Goal: Task Accomplishment & Management: Manage account settings

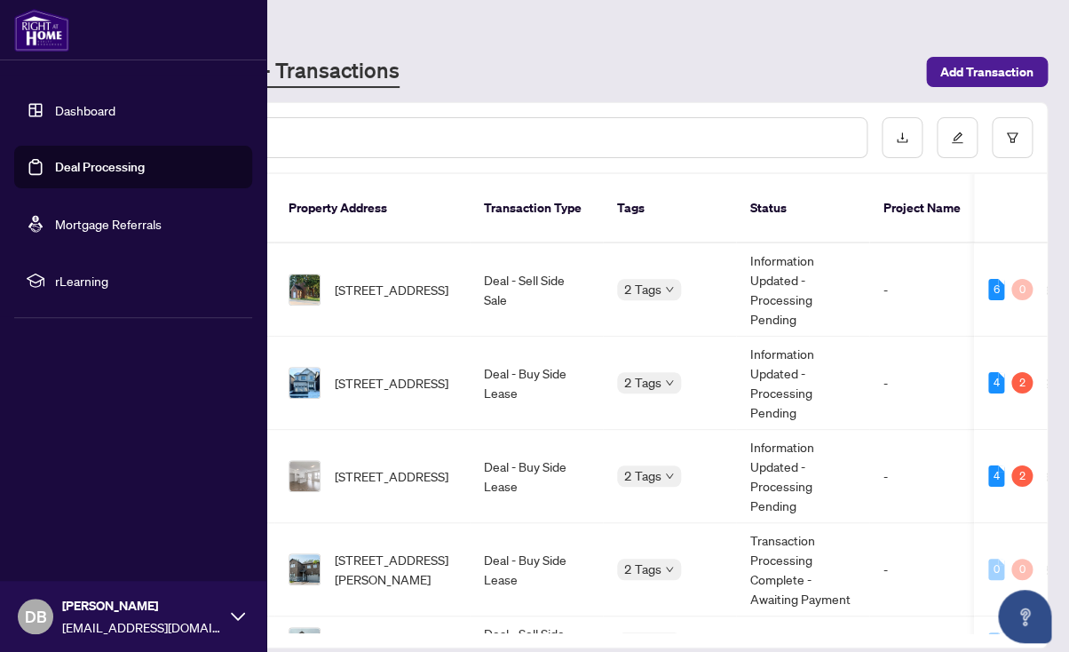
click at [91, 113] on link "Dashboard" at bounding box center [85, 110] width 60 height 16
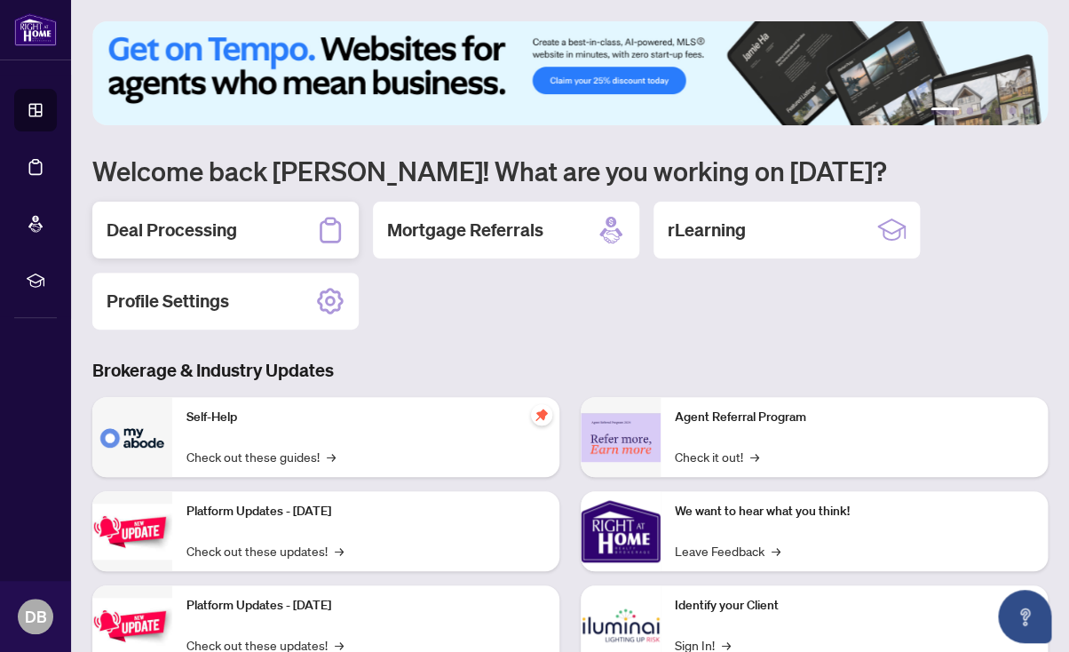
click at [205, 235] on h2 "Deal Processing" at bounding box center [172, 230] width 131 height 25
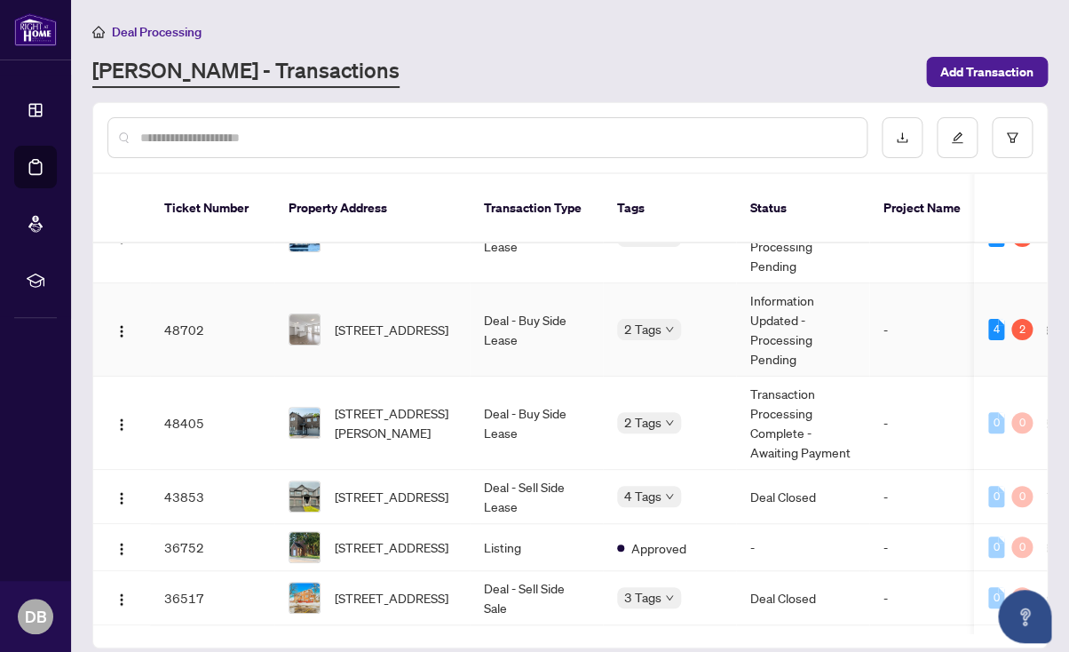
scroll to position [149, 0]
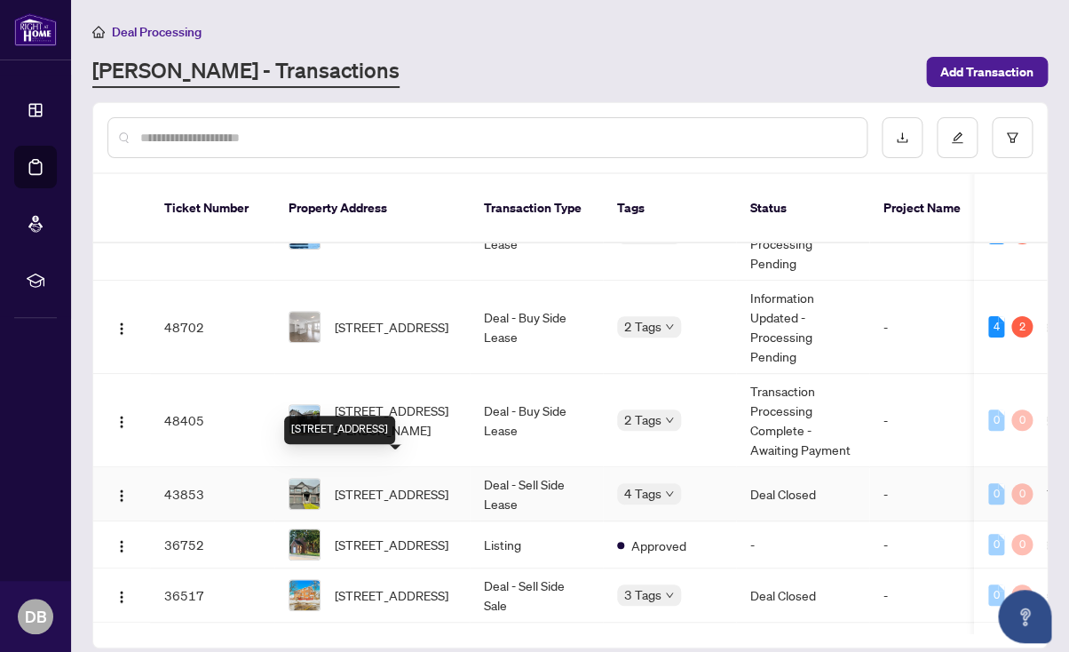
click at [380, 484] on span "[STREET_ADDRESS]" at bounding box center [392, 494] width 114 height 20
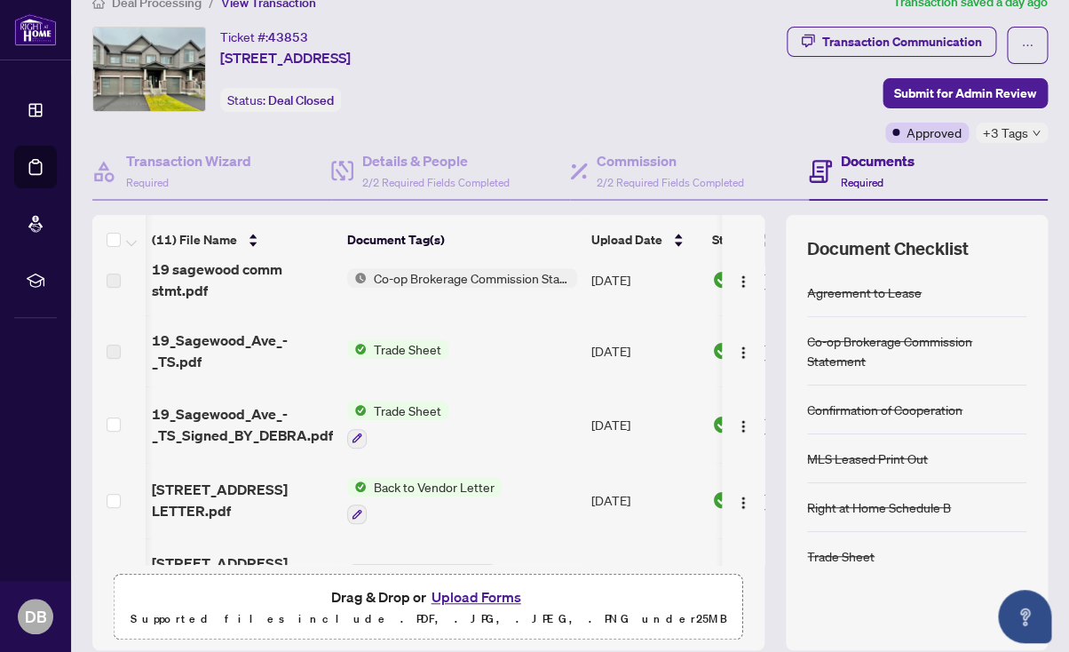
scroll to position [0, 1]
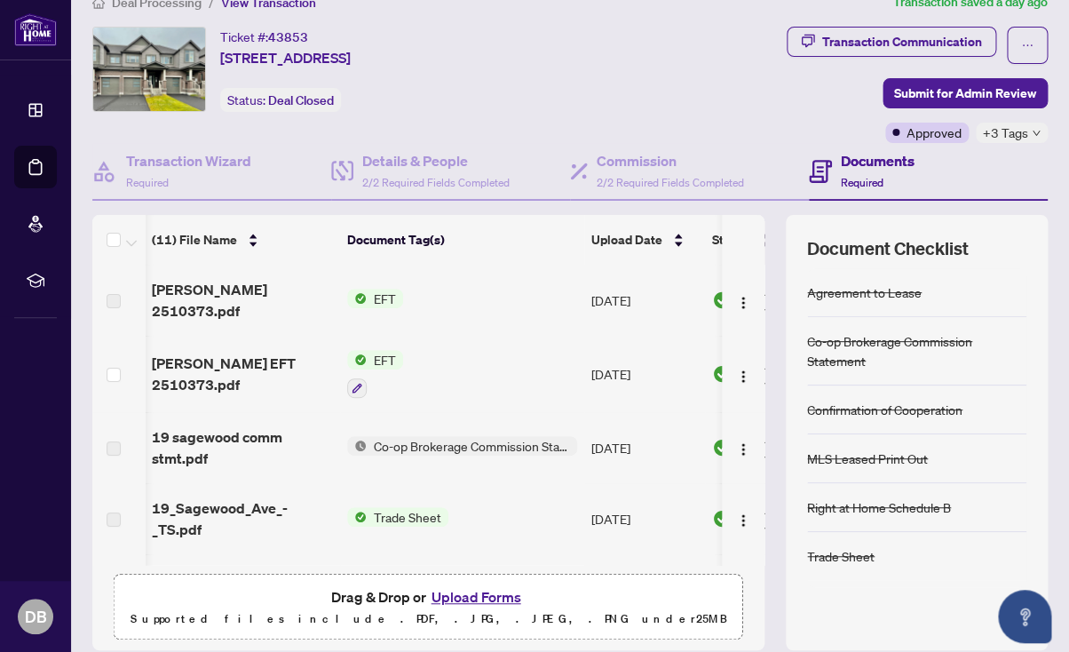
click at [389, 361] on span "EFT" at bounding box center [385, 360] width 36 height 20
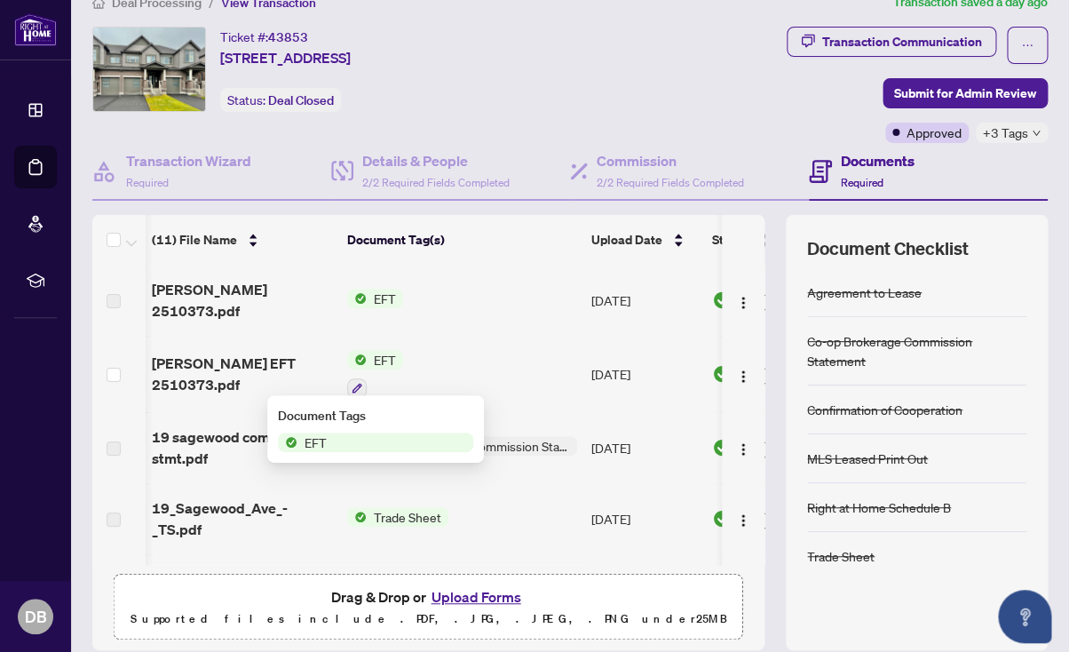
click at [389, 361] on span "EFT" at bounding box center [385, 360] width 36 height 20
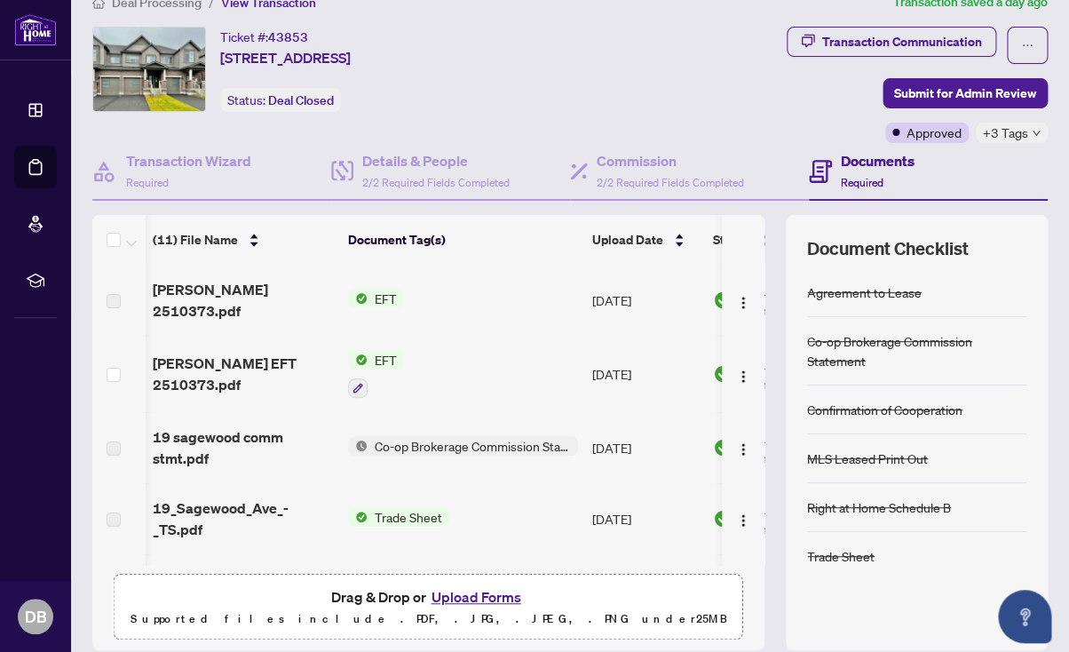
scroll to position [0, 0]
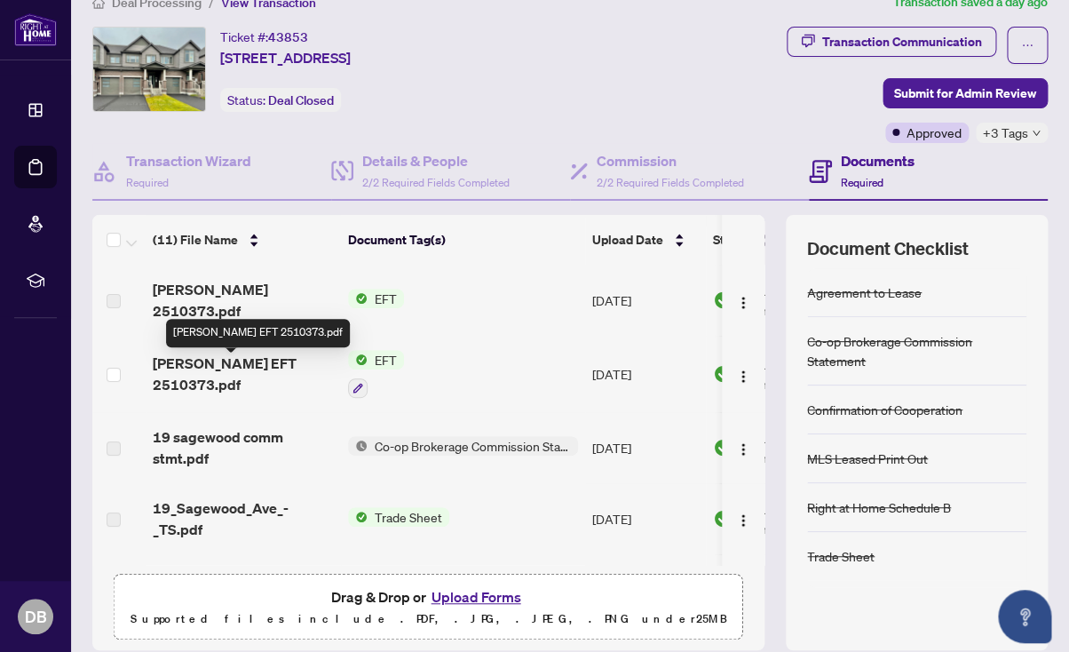
click at [251, 372] on span "[PERSON_NAME] EFT 2510373.pdf" at bounding box center [243, 374] width 181 height 43
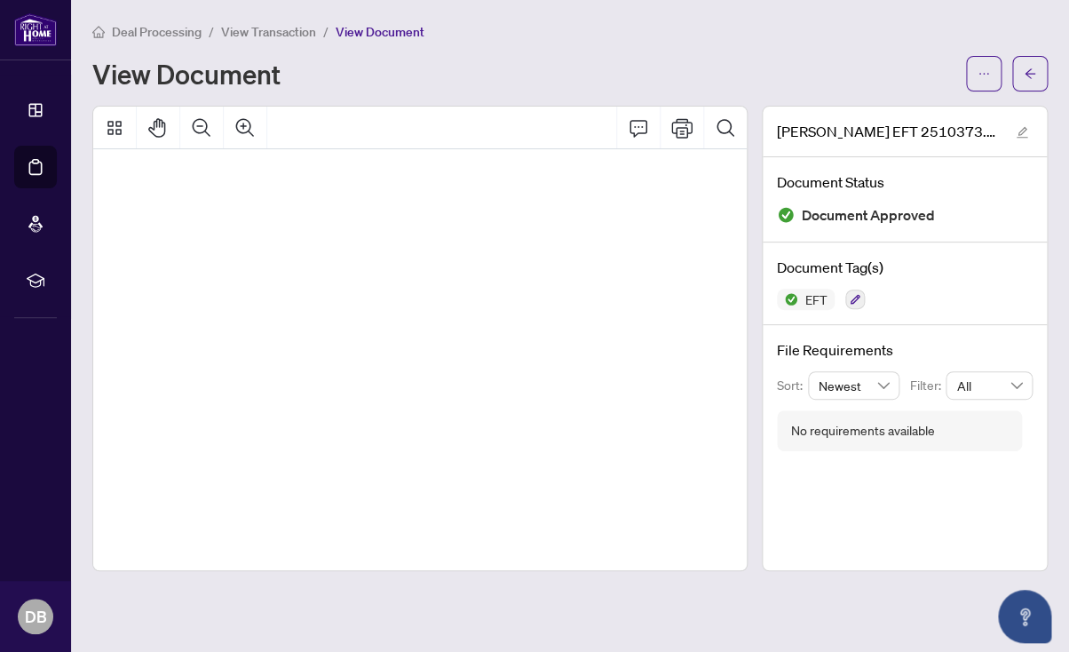
scroll to position [0, 23]
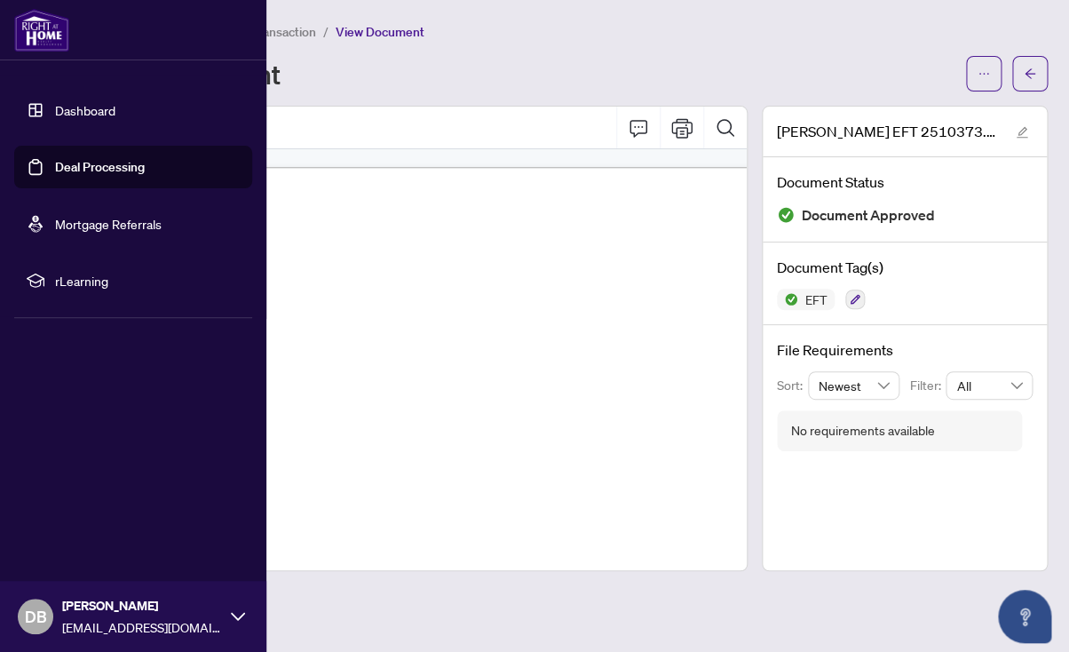
click at [79, 113] on link "Dashboard" at bounding box center [85, 110] width 60 height 16
